Goal: Information Seeking & Learning: Find specific fact

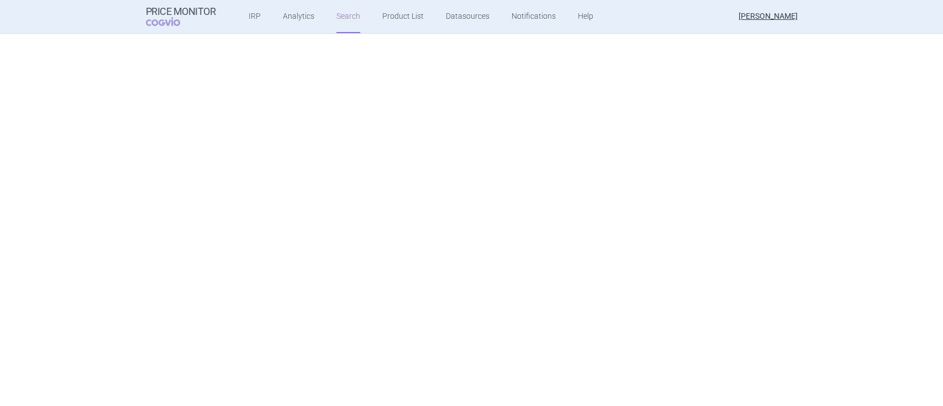
select select "brandName"
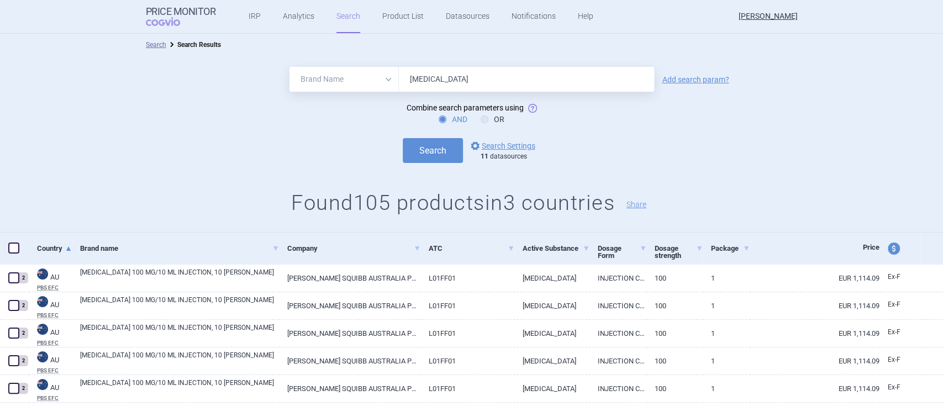
click at [445, 78] on input "[MEDICAL_DATA]" at bounding box center [526, 79] width 255 height 25
type input "[MEDICAL_DATA], [MEDICAL_DATA]"
click at [496, 150] on link "options Search Settings" at bounding box center [502, 145] width 67 height 13
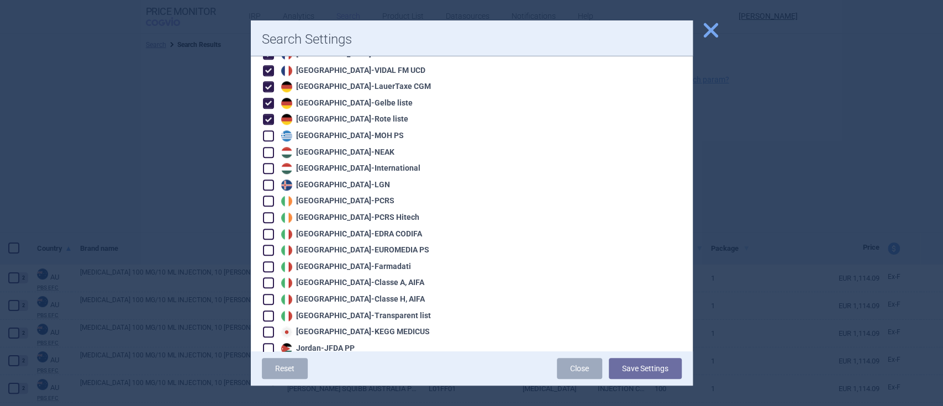
scroll to position [737, 0]
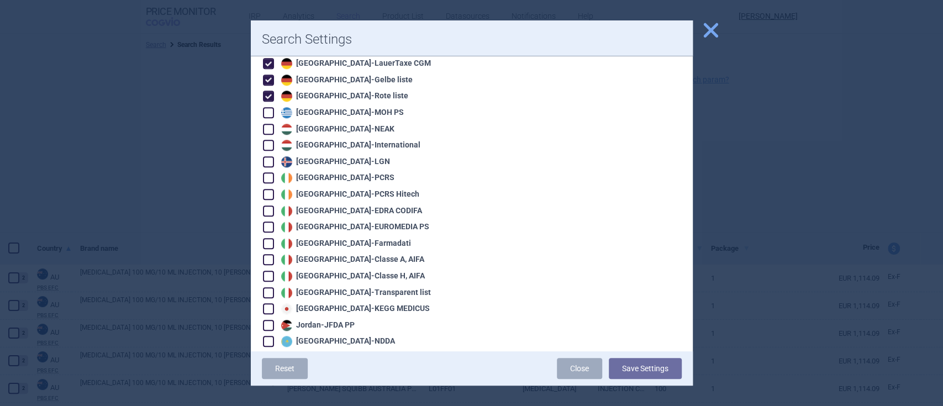
click at [259, 194] on div "Choose datasources: You can choose the data sources from which you want to incl…" at bounding box center [472, 373] width 442 height 2106
click at [264, 206] on span at bounding box center [268, 211] width 17 height 17
checkbox input "true"
click at [267, 222] on span at bounding box center [268, 227] width 11 height 11
checkbox input "true"
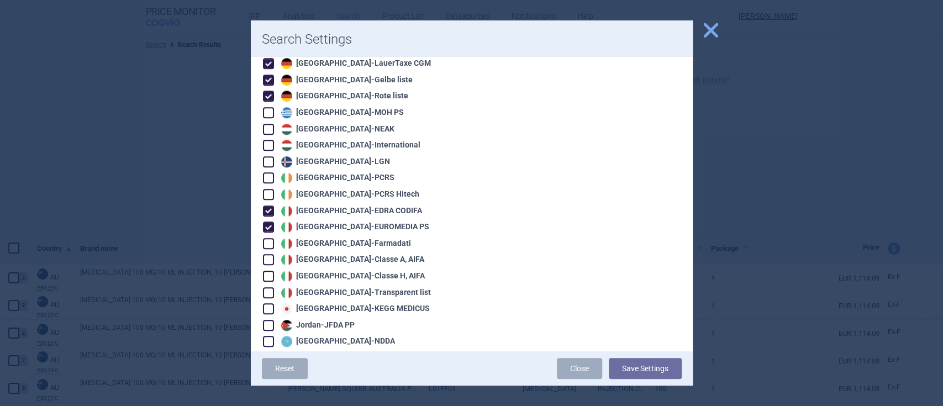
click at [270, 254] on span at bounding box center [268, 259] width 11 height 11
checkbox input "true"
click at [271, 238] on span at bounding box center [268, 243] width 11 height 11
checkbox input "true"
click at [268, 268] on span at bounding box center [268, 276] width 17 height 17
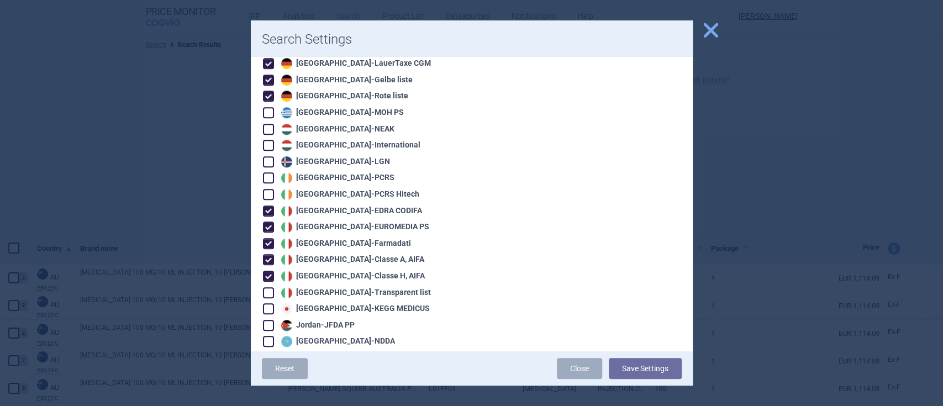
checkbox input "true"
click at [268, 287] on span at bounding box center [268, 292] width 11 height 11
checkbox input "true"
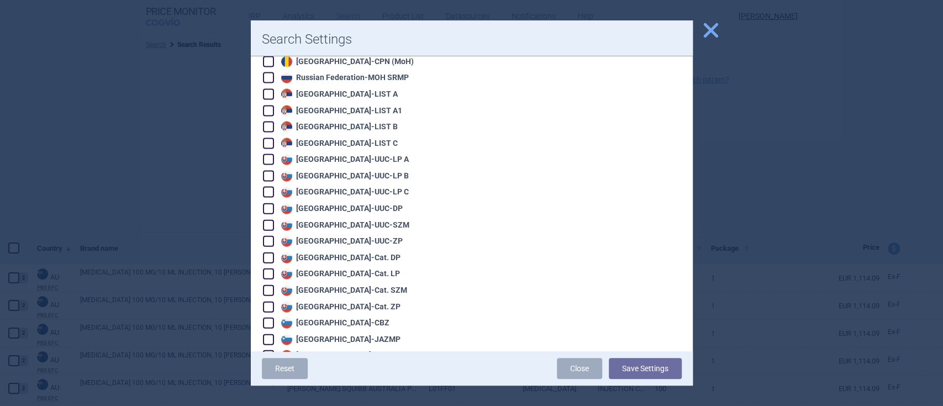
scroll to position [1695, 0]
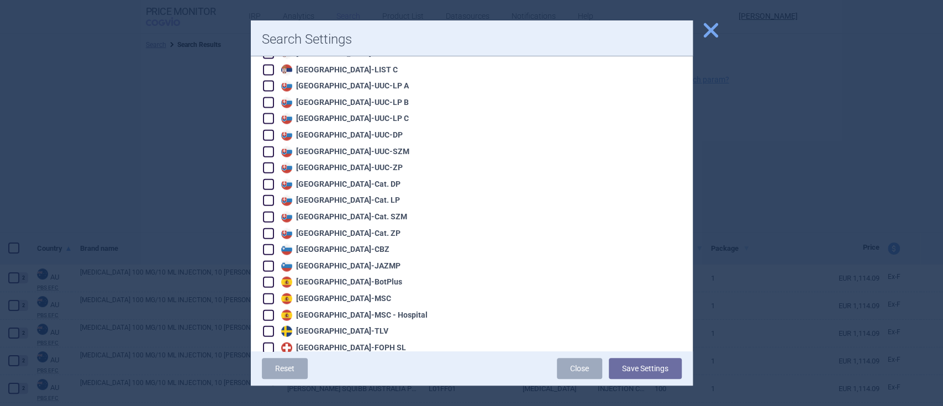
click at [274, 277] on span at bounding box center [268, 282] width 11 height 11
checkbox input "true"
click at [269, 293] on span at bounding box center [268, 298] width 11 height 11
checkbox input "true"
click at [266, 310] on span at bounding box center [268, 315] width 11 height 11
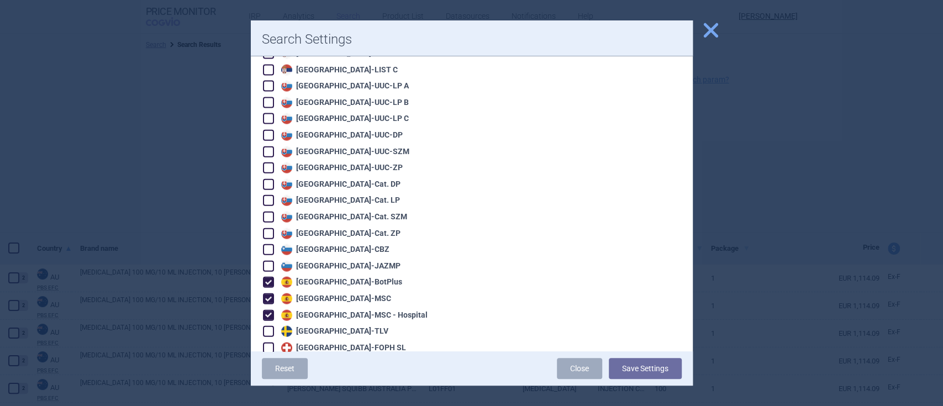
checkbox input "true"
click at [269, 326] on span at bounding box center [268, 331] width 11 height 11
checkbox input "true"
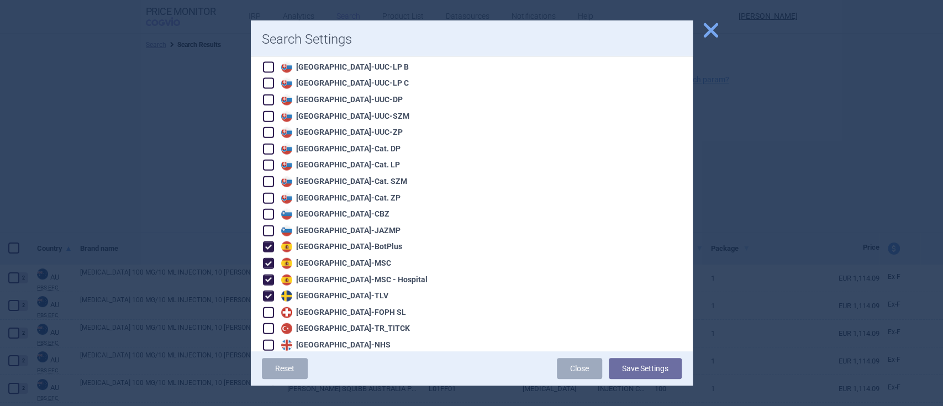
scroll to position [1746, 0]
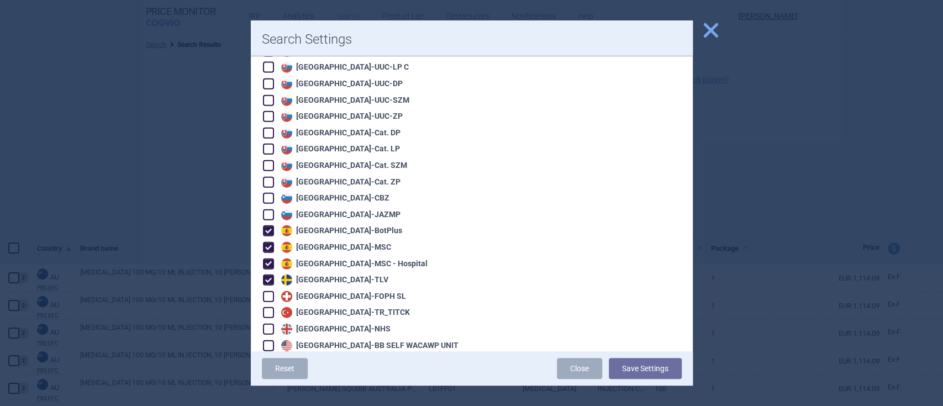
click at [266, 324] on span at bounding box center [268, 329] width 11 height 11
checkbox input "true"
click at [267, 340] on span at bounding box center [268, 345] width 11 height 11
checkbox input "true"
click at [268, 356] on span at bounding box center [268, 361] width 11 height 11
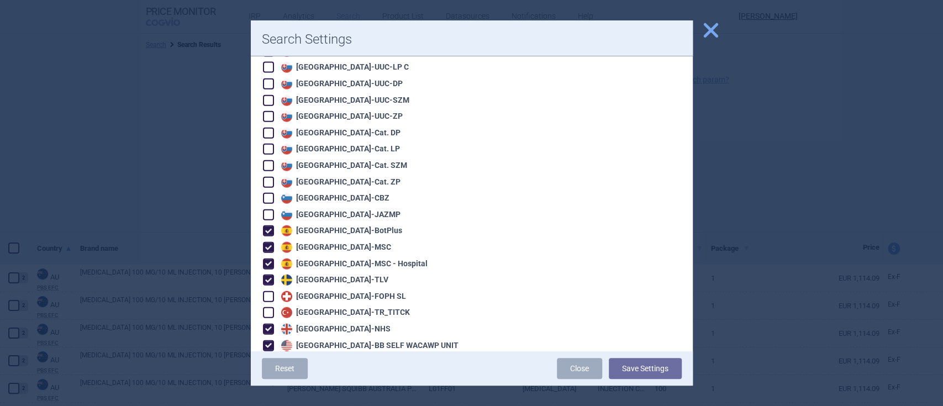
checkbox input "true"
click at [269, 373] on span at bounding box center [268, 378] width 11 height 11
checkbox input "true"
click at [269, 389] on span at bounding box center [268, 394] width 11 height 11
checkbox input "true"
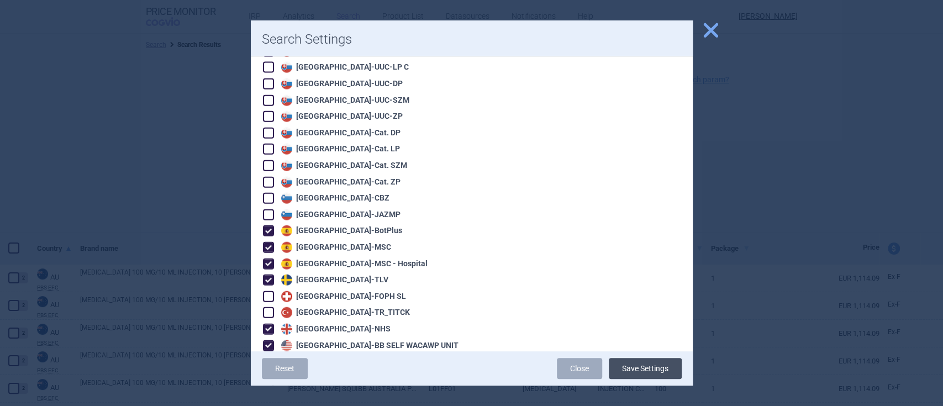
click at [620, 370] on button "Save Settings" at bounding box center [645, 368] width 73 height 21
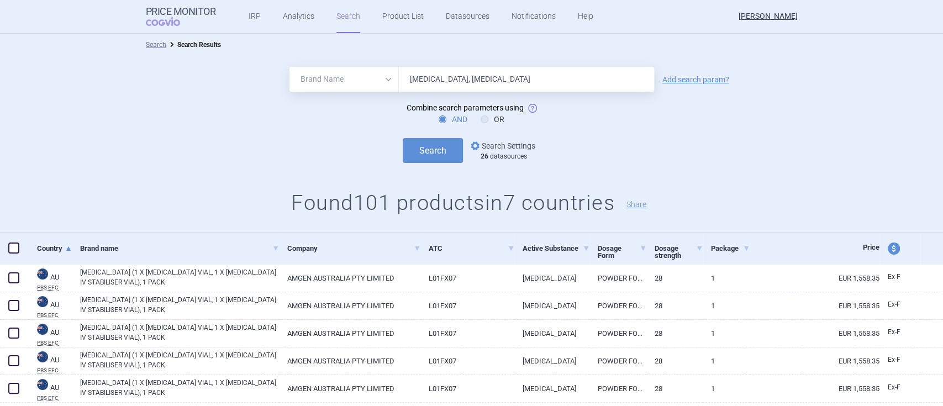
click at [500, 148] on link "options Search Settings" at bounding box center [502, 145] width 67 height 13
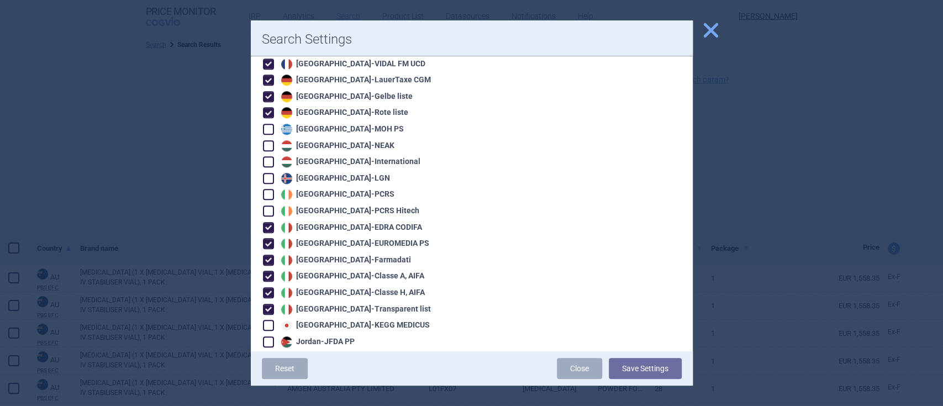
scroll to position [737, 0]
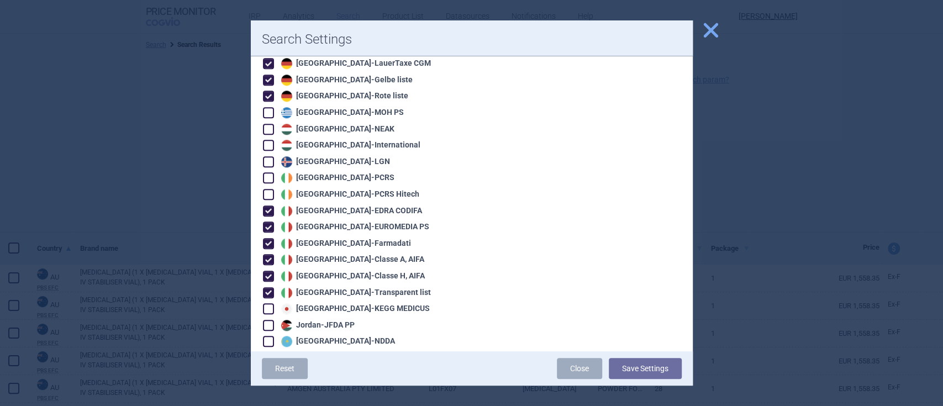
click at [269, 303] on span at bounding box center [268, 308] width 11 height 11
checkbox input "true"
click at [644, 367] on button "Save Settings" at bounding box center [645, 368] width 73 height 21
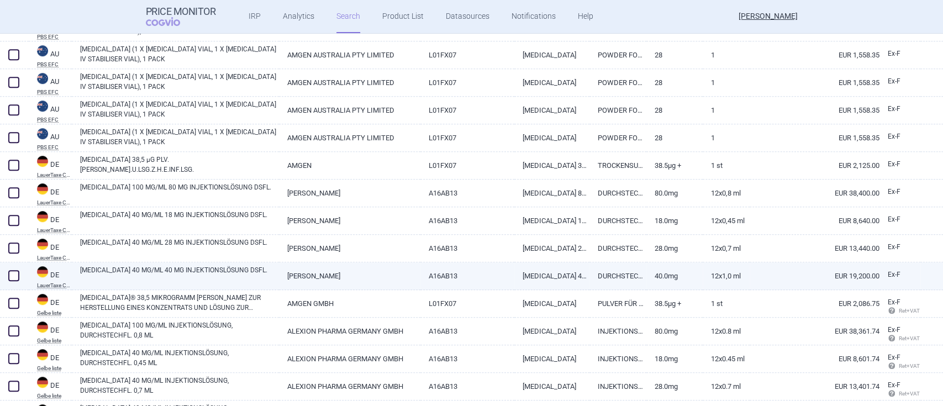
scroll to position [368, 0]
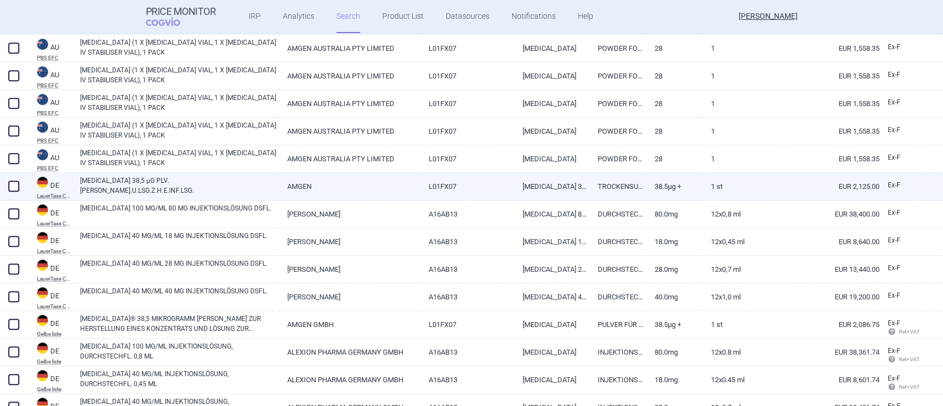
click at [169, 180] on link "[MEDICAL_DATA] 38,5 µG PLV.[PERSON_NAME].U.LSG.Z.H.E.INF.LSG." at bounding box center [179, 186] width 199 height 20
select select "EUR"
